Goal: Information Seeking & Learning: Learn about a topic

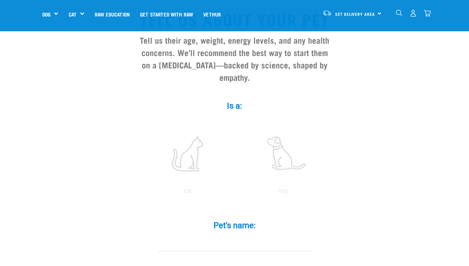
scroll to position [67, 0]
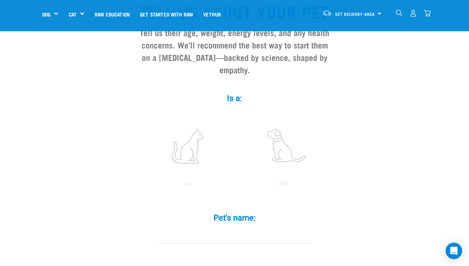
click at [196, 158] on label at bounding box center [187, 146] width 93 height 58
click at [140, 185] on input "radio" at bounding box center [140, 185] width 0 height 0
radio input "true"
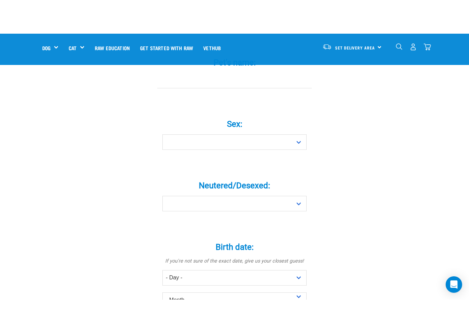
scroll to position [184, 0]
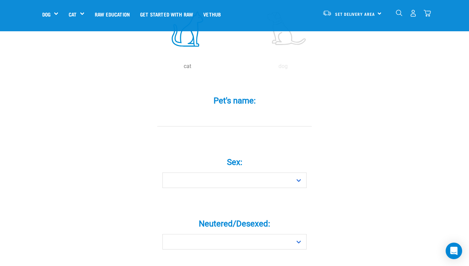
click at [257, 126] on input "Pet's name: *" at bounding box center [234, 118] width 155 height 15
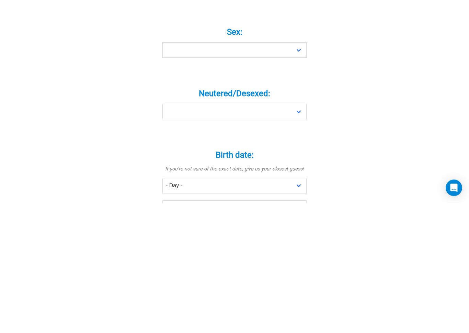
type input "Minxy"
click at [299, 172] on select "Boy Girl" at bounding box center [235, 179] width 144 height 15
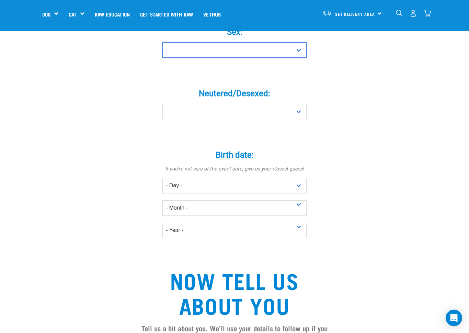
select select "girl"
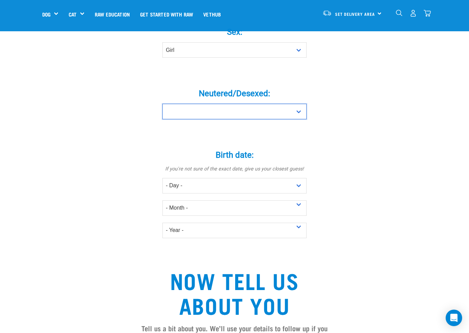
click at [293, 119] on select "Yes No" at bounding box center [235, 111] width 144 height 15
select select "yes"
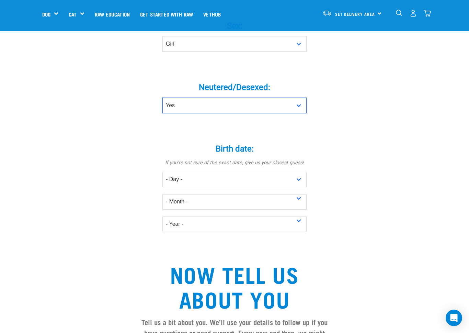
scroll to position [326, 0]
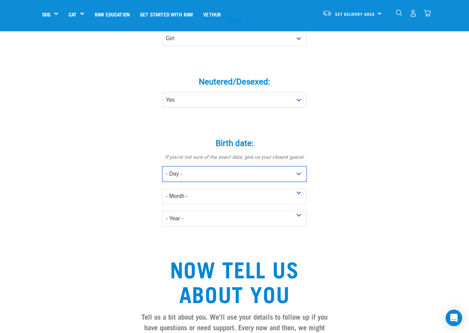
click at [278, 182] on select "- Day - 1 2 3 4 5 6 7 8 9 10 11 12 13 14 15 16 17 18 19 20 21 22 23 24 25 26 27" at bounding box center [235, 173] width 144 height 15
select select "12"
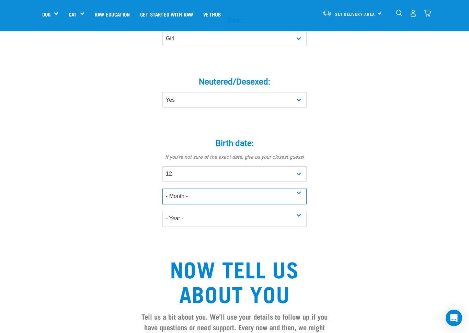
click at [262, 204] on select "- Month - January February March April May June July August September October N…" at bounding box center [235, 196] width 144 height 15
select select "June"
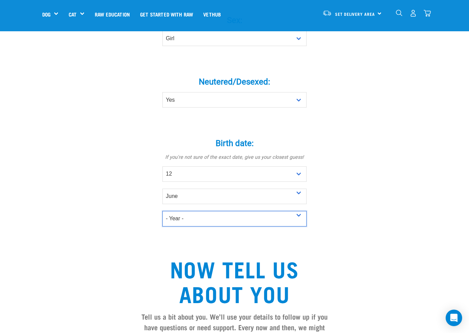
click at [264, 224] on select "- Year - 2025 2024 2023 2022 2021 2020 2019 2018 2017 2016 2015 2014 2013 2012" at bounding box center [235, 218] width 144 height 15
select select "2013"
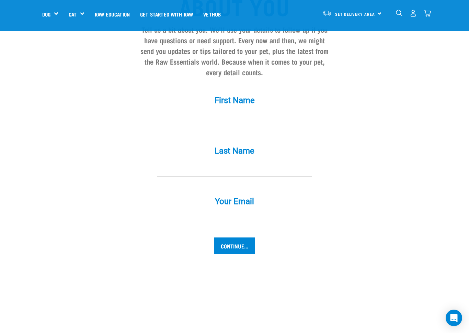
scroll to position [640, 0]
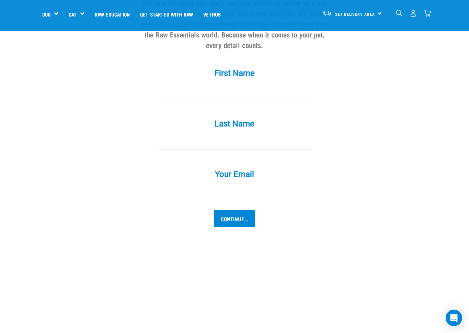
click at [272, 89] on input "First Name *" at bounding box center [234, 90] width 155 height 15
type input "silver1763@gmail.com"
type input "Elliot"
type input "Hazel"
click at [243, 227] on input "Continue..." at bounding box center [234, 218] width 41 height 16
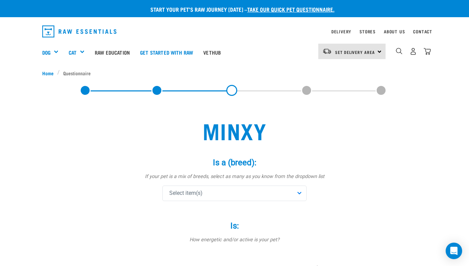
click at [0, 0] on div "Raw Feeding 101" at bounding box center [0, 0] width 0 height 0
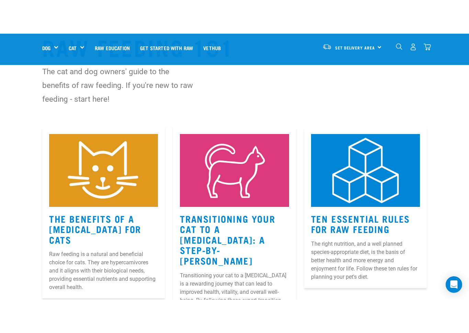
scroll to position [53, 0]
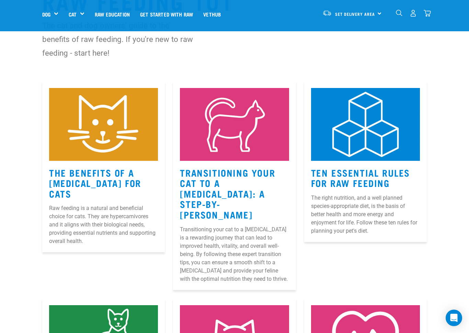
click at [255, 197] on link "Transitioning Your Cat to a [MEDICAL_DATA]: A Step-by-[PERSON_NAME]" at bounding box center [227, 193] width 95 height 47
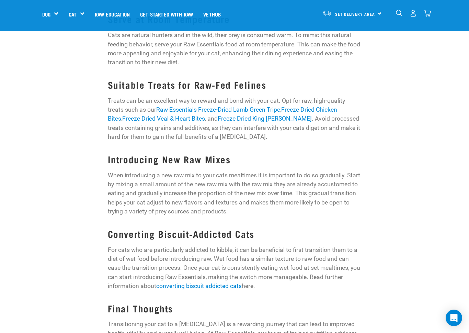
scroll to position [825, 0]
click at [264, 105] on link "Raw Essentials Freeze-Dried Lamb Green Tripe" at bounding box center [218, 108] width 124 height 7
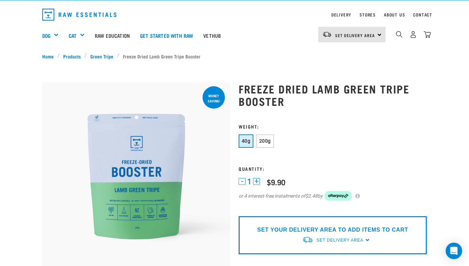
scroll to position [16, 0]
